Goal: Check status: Check status

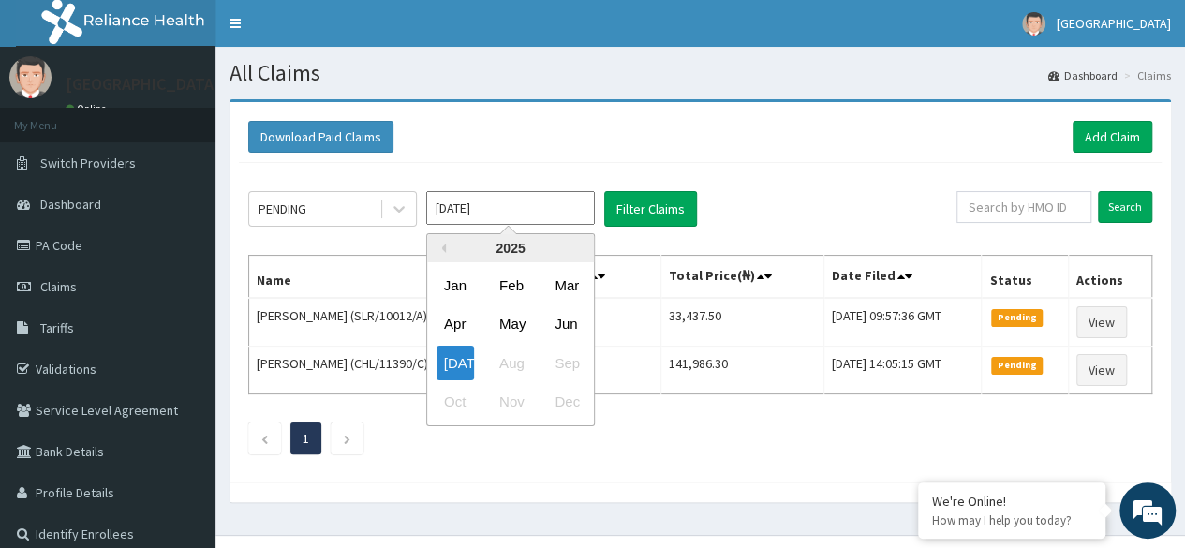
click at [498, 209] on input "[DATE]" at bounding box center [510, 208] width 169 height 34
click at [562, 273] on div "Mar" at bounding box center [565, 285] width 37 height 35
type input "[DATE]"
click at [521, 200] on input "[DATE]" at bounding box center [510, 208] width 169 height 34
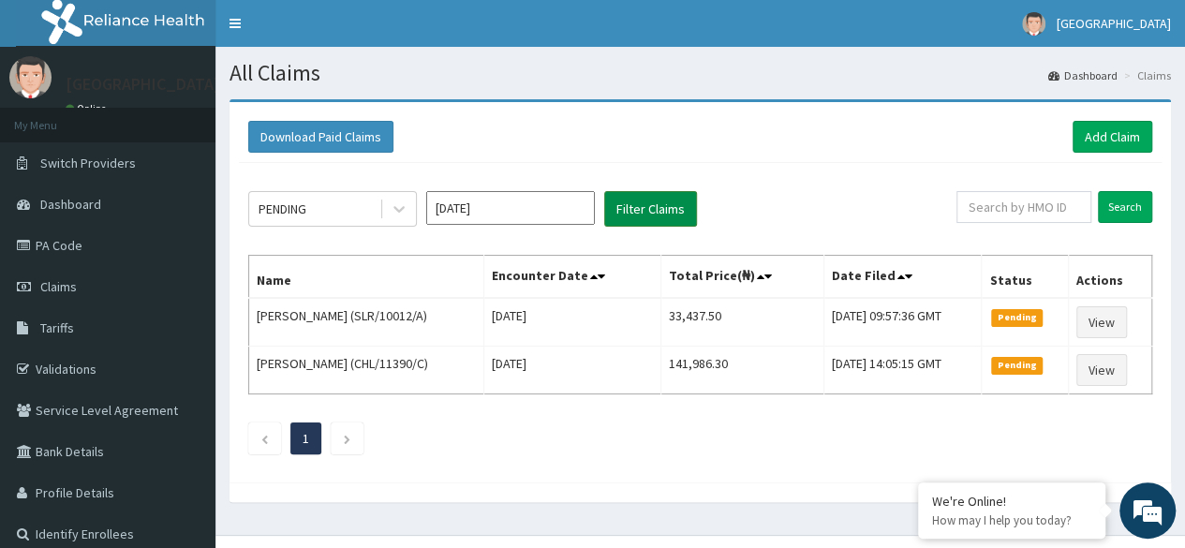
click at [652, 211] on button "Filter Claims" at bounding box center [650, 209] width 93 height 36
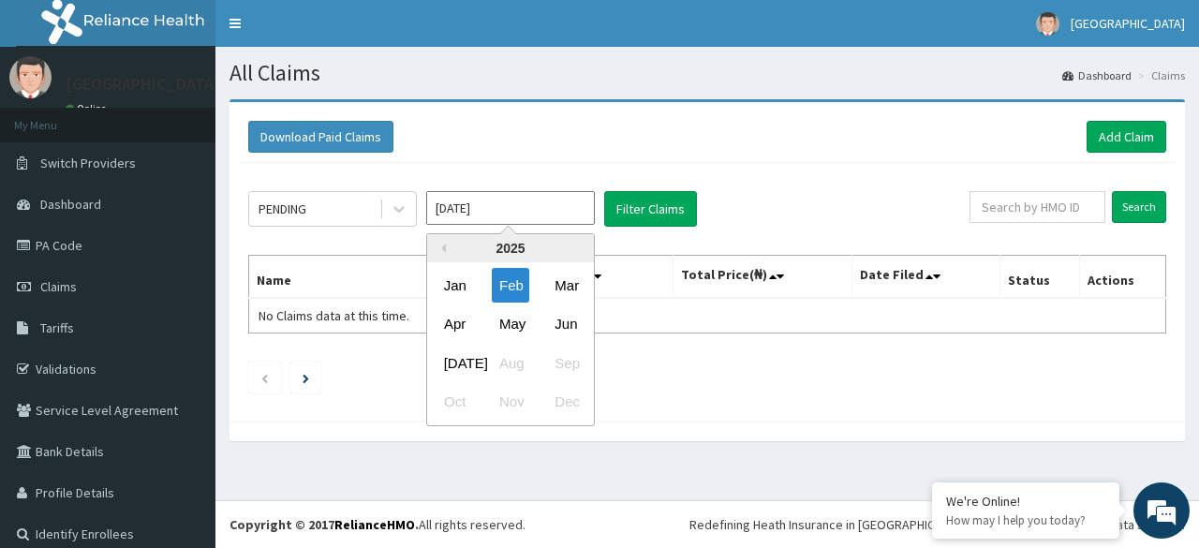
click at [566, 207] on input "[DATE]" at bounding box center [510, 208] width 169 height 34
click at [512, 400] on div "Oct Nov Dec" at bounding box center [510, 402] width 167 height 38
click at [516, 362] on div "[DATE] Aug Sep" at bounding box center [510, 363] width 167 height 38
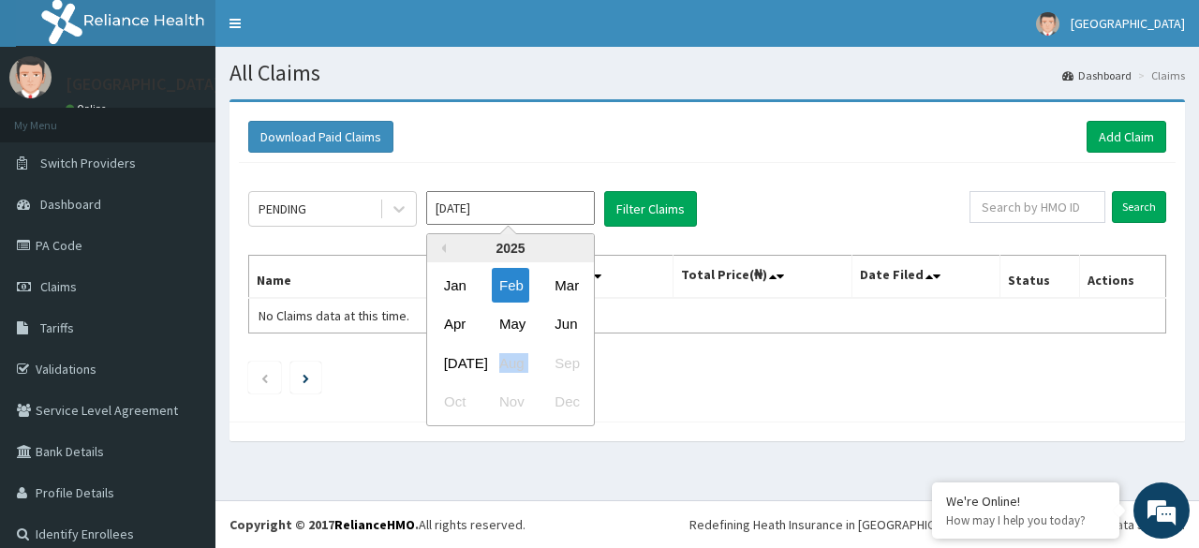
click at [516, 362] on div "[DATE] Aug Sep" at bounding box center [510, 363] width 167 height 38
drag, startPoint x: 516, startPoint y: 362, endPoint x: 640, endPoint y: 383, distance: 125.3
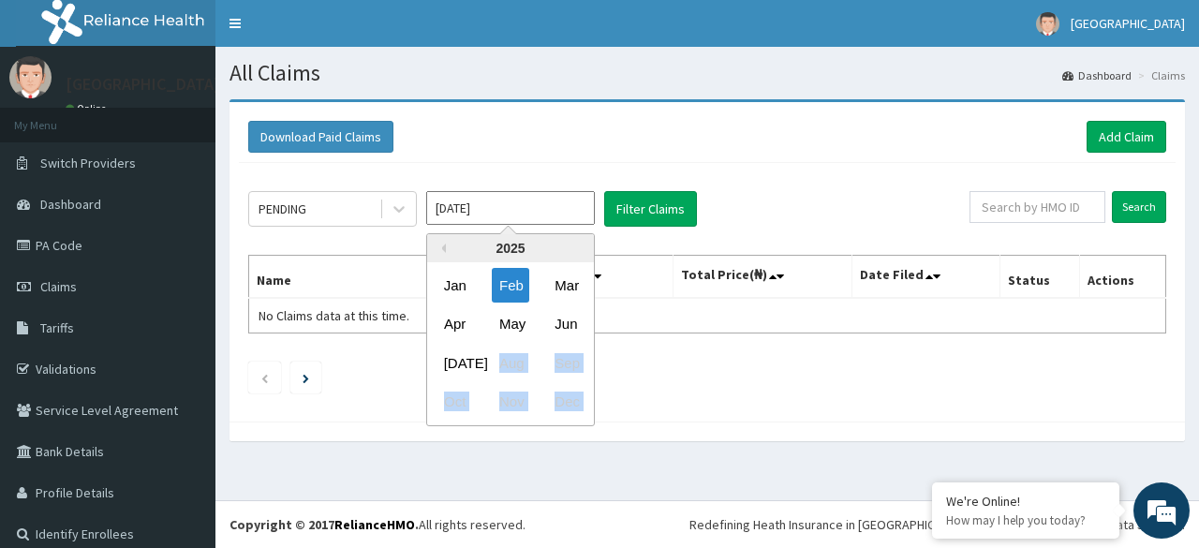
click at [640, 383] on div "Previous Year [DATE] Feb Mar Apr May Jun [DATE] Aug Sep Oct Nov Dec" at bounding box center [538, 332] width 318 height 198
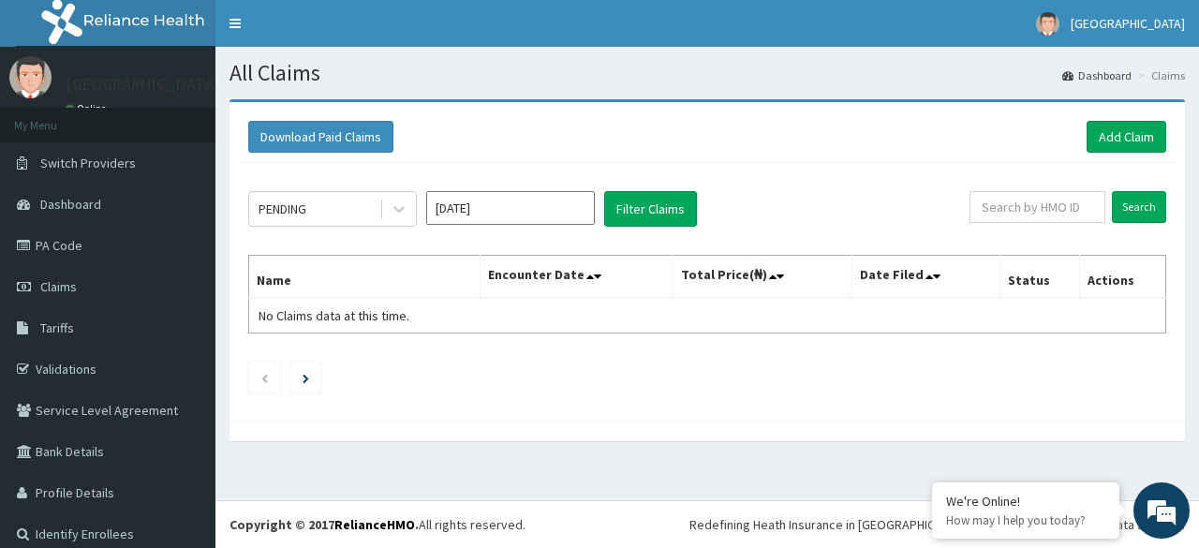
click at [348, 370] on ul at bounding box center [707, 378] width 918 height 32
click at [306, 379] on icon "Next page" at bounding box center [306, 378] width 7 height 9
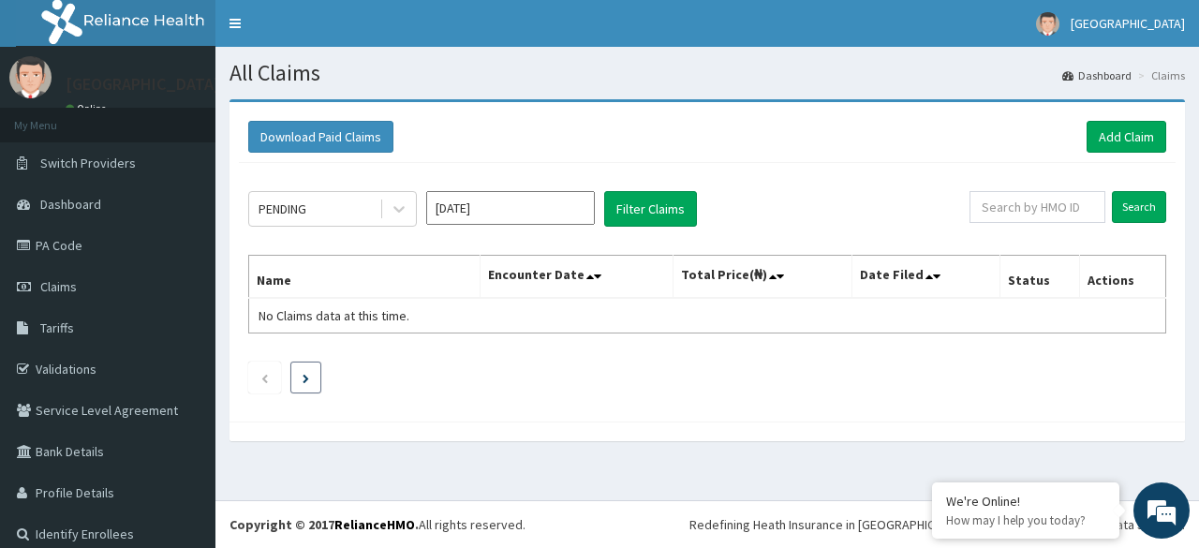
click at [306, 379] on icon "Next page" at bounding box center [306, 378] width 7 height 9
click at [498, 213] on input "[DATE]" at bounding box center [510, 208] width 169 height 34
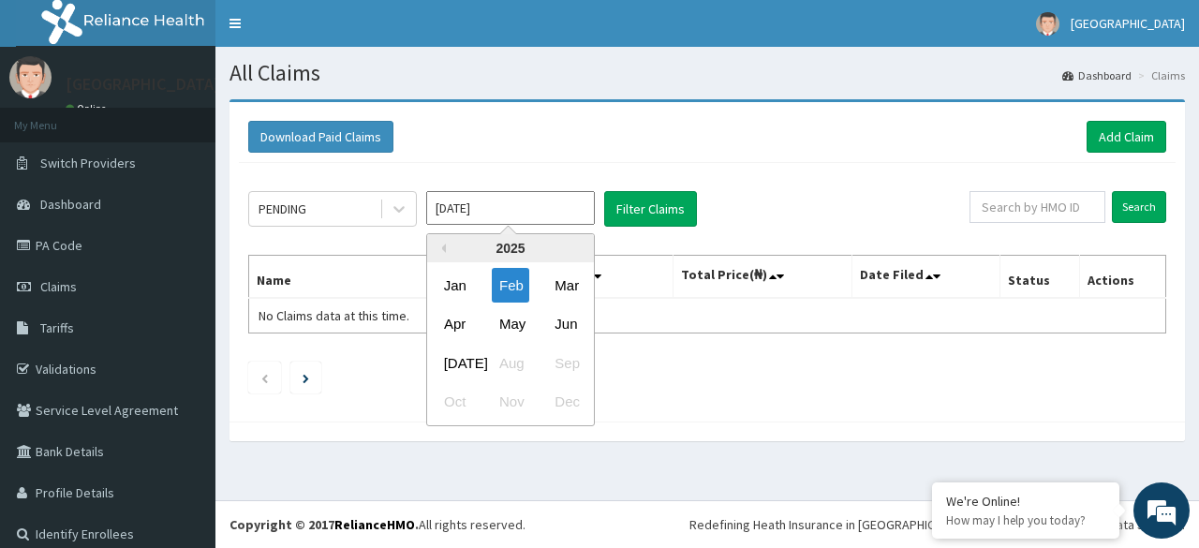
click at [498, 213] on input "[DATE]" at bounding box center [510, 208] width 169 height 34
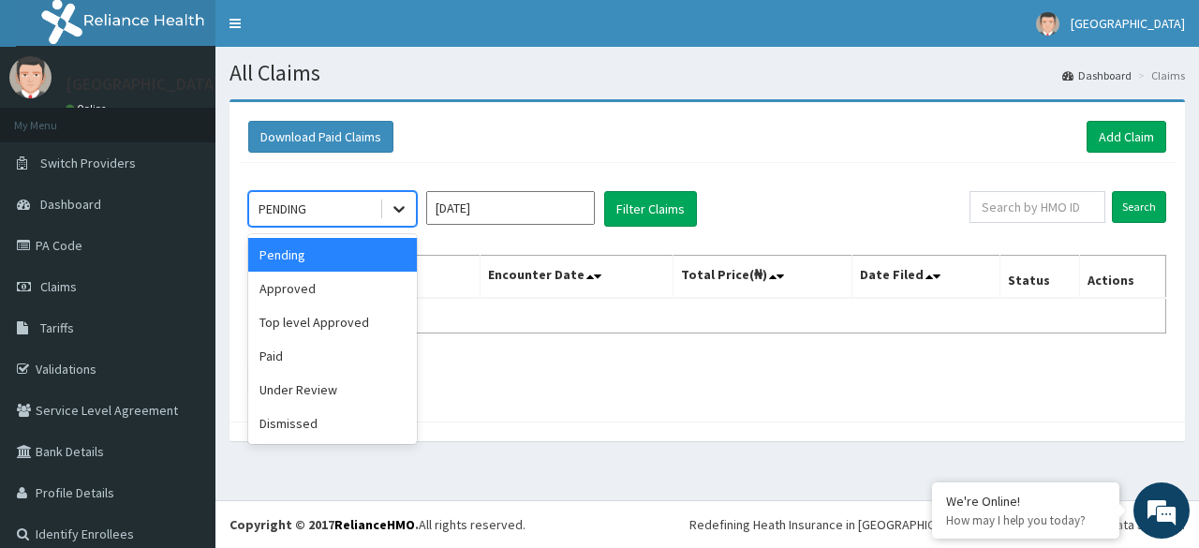
click at [395, 209] on icon at bounding box center [399, 209] width 19 height 19
click at [328, 292] on div "Approved" at bounding box center [332, 289] width 169 height 34
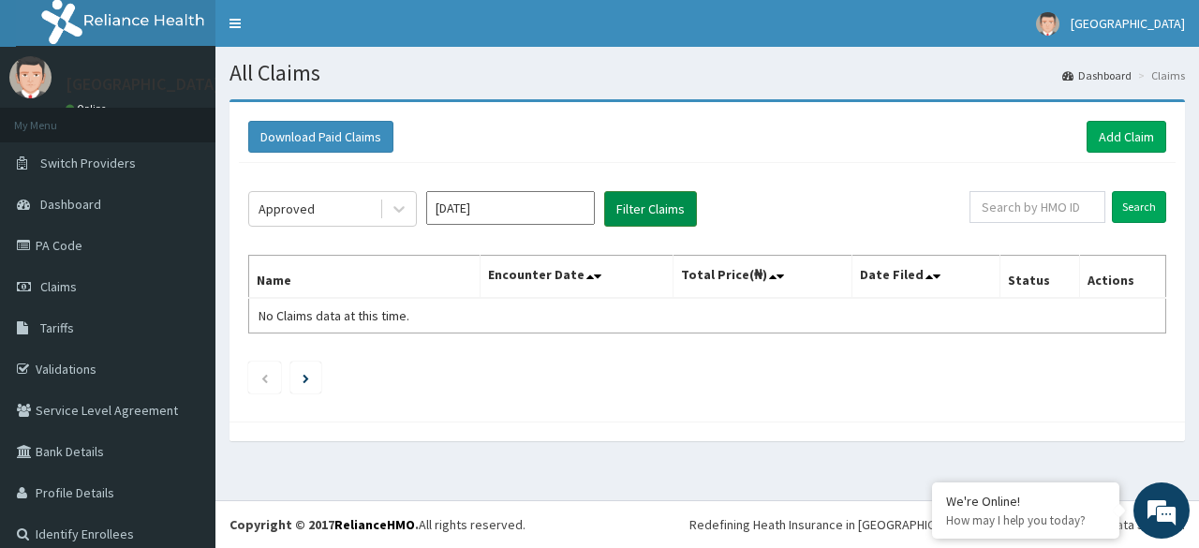
click at [656, 200] on button "Filter Claims" at bounding box center [650, 209] width 93 height 36
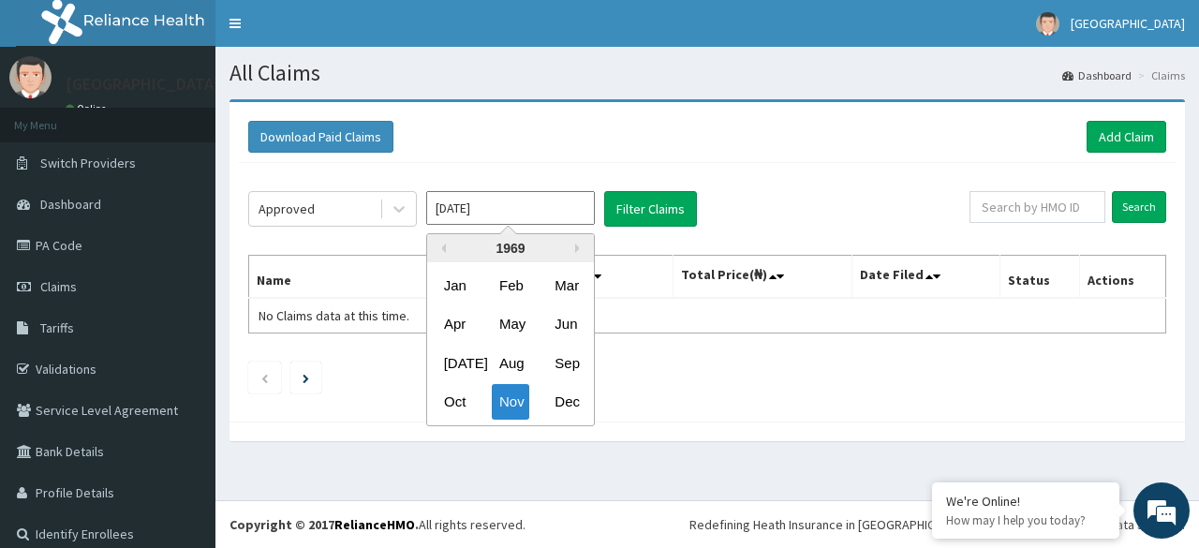
click at [500, 210] on input "[DATE]" at bounding box center [510, 208] width 169 height 34
click at [459, 208] on input "[DATE]" at bounding box center [510, 208] width 169 height 34
click at [462, 359] on div "[DATE]" at bounding box center [454, 363] width 37 height 35
click at [498, 212] on input "[DATE]" at bounding box center [510, 208] width 169 height 34
type input "J"
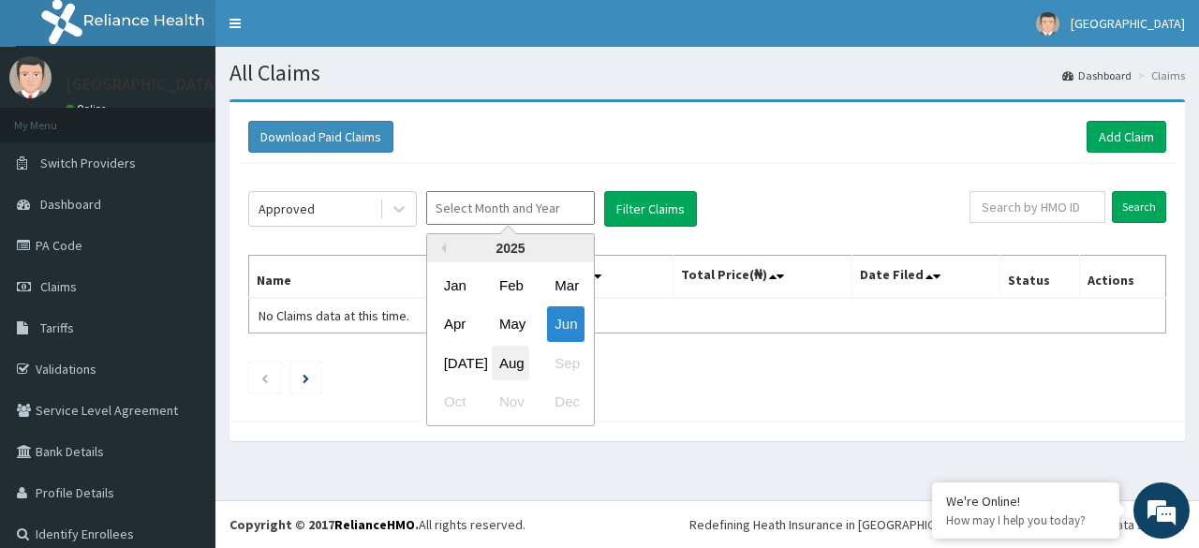
click at [513, 358] on div "Aug" at bounding box center [510, 363] width 37 height 35
type input "[DATE]"
click at [531, 200] on input "[DATE]" at bounding box center [510, 208] width 169 height 34
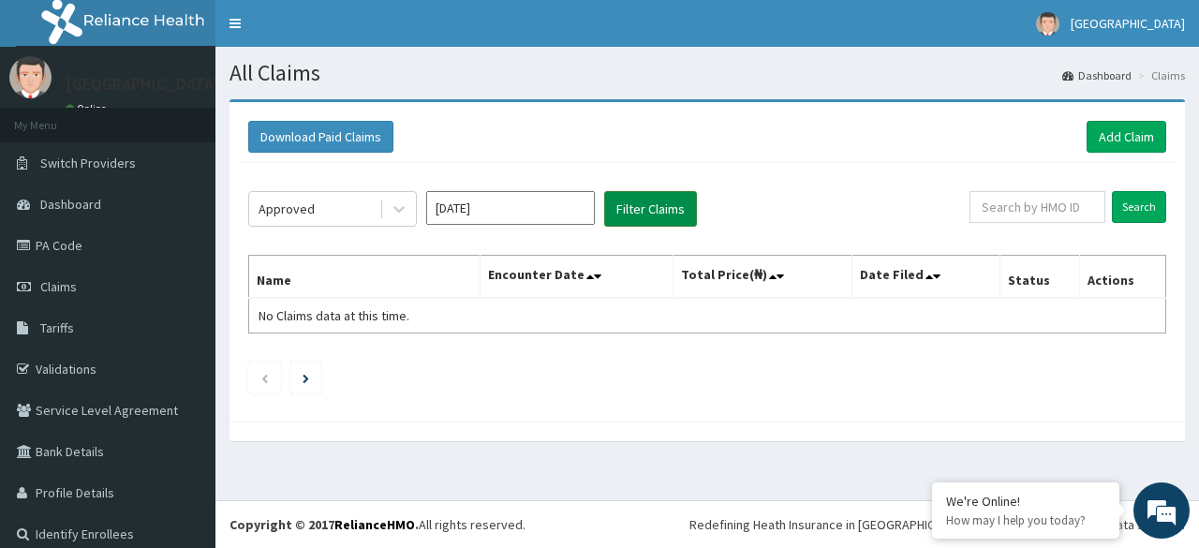
click at [643, 207] on button "Filter Claims" at bounding box center [650, 209] width 93 height 36
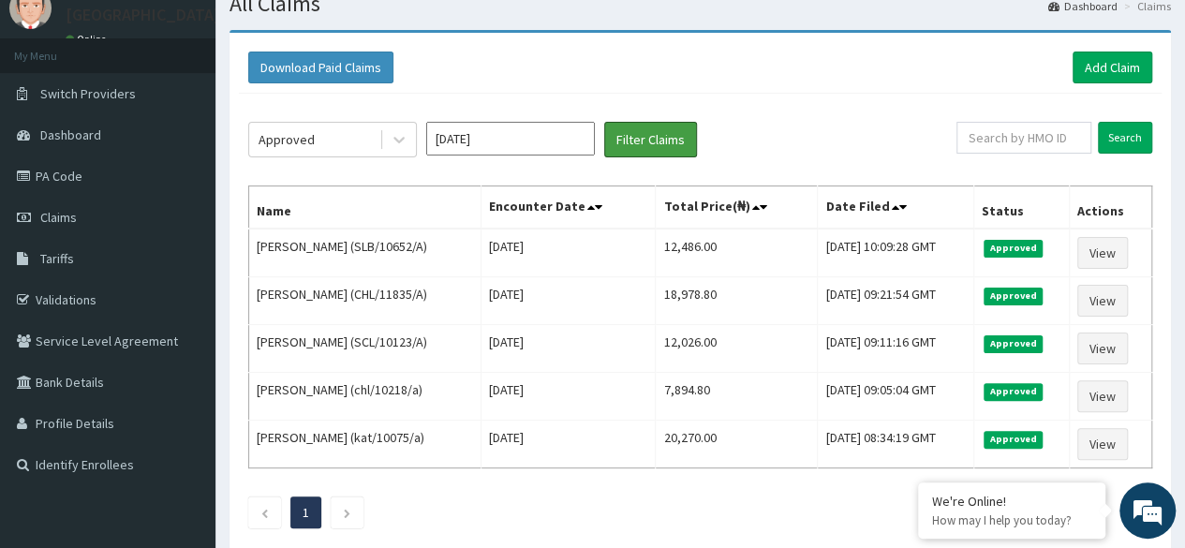
scroll to position [73, 0]
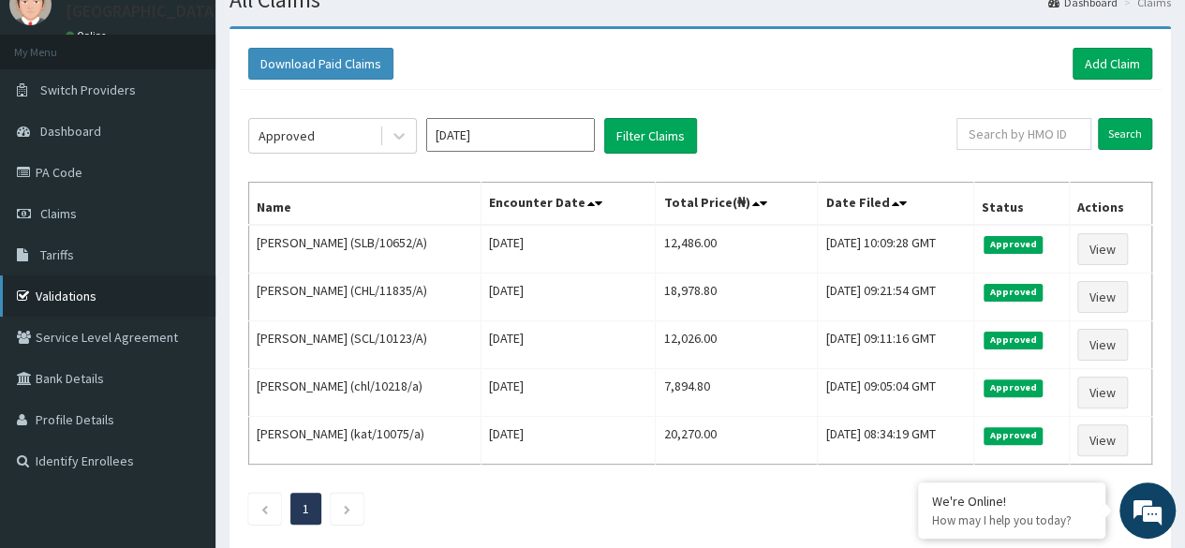
click at [81, 289] on link "Validations" at bounding box center [107, 295] width 215 height 41
